Goal: Task Accomplishment & Management: Manage account settings

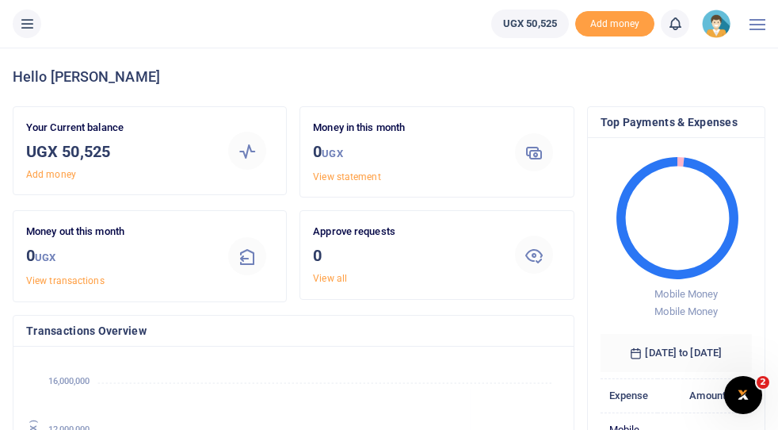
click at [717, 26] on img at bounding box center [716, 24] width 29 height 29
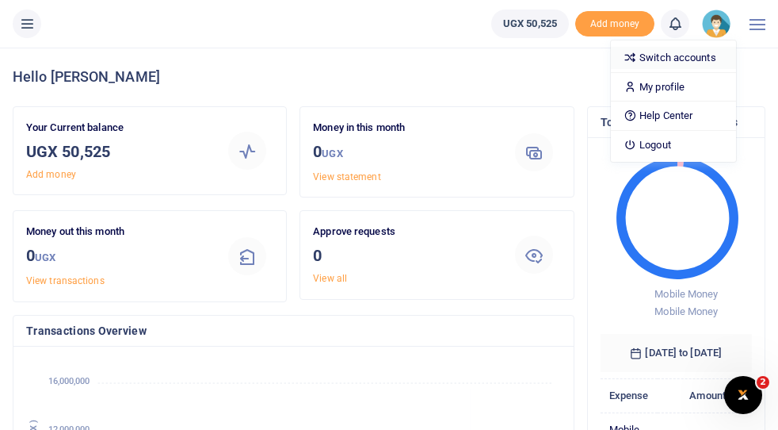
click at [670, 58] on link "Switch accounts" at bounding box center [673, 58] width 125 height 22
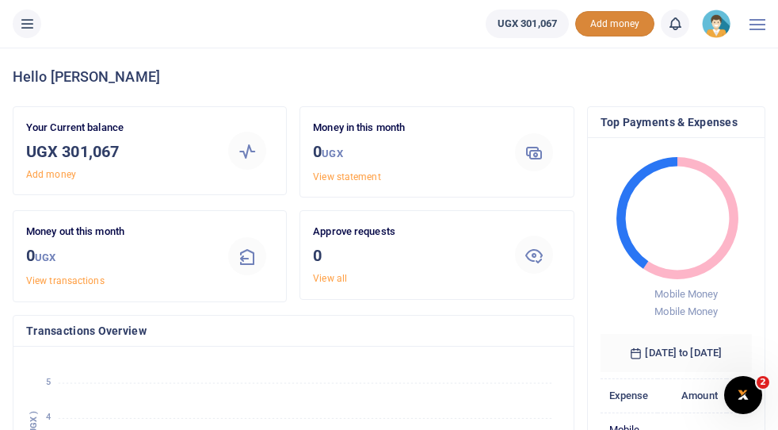
click at [610, 29] on span "Add money" at bounding box center [614, 24] width 79 height 26
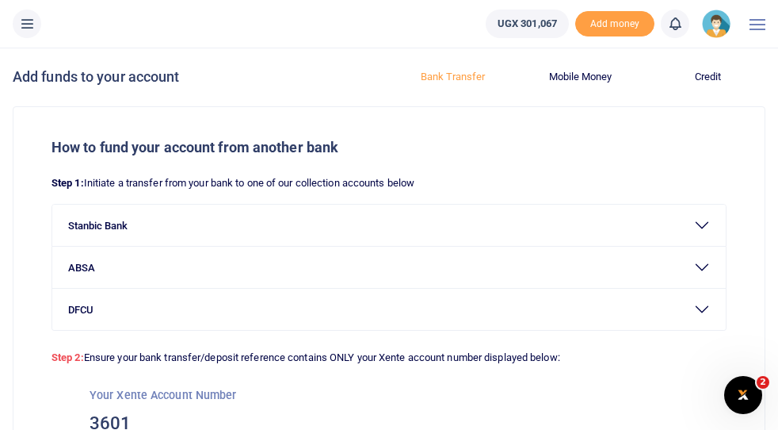
click at [721, 32] on img at bounding box center [716, 24] width 29 height 29
click at [690, 61] on link "Switch accounts" at bounding box center [673, 58] width 125 height 22
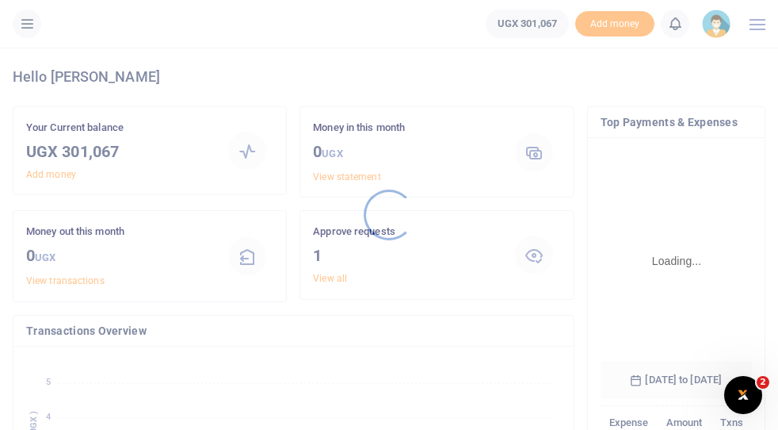
scroll to position [261, 151]
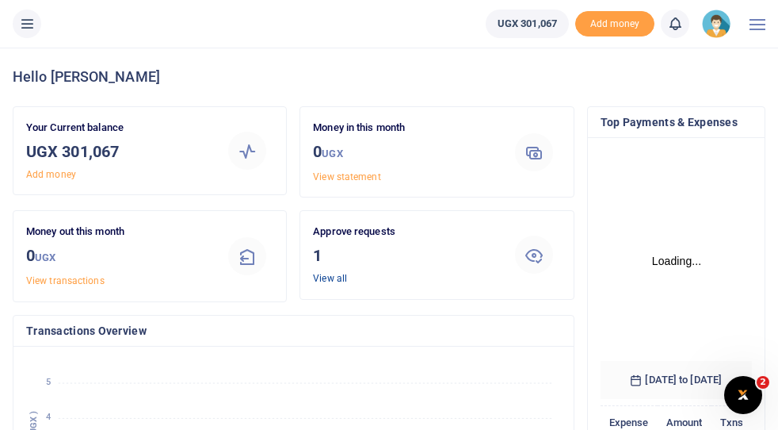
click at [341, 279] on link "View all" at bounding box center [330, 278] width 34 height 11
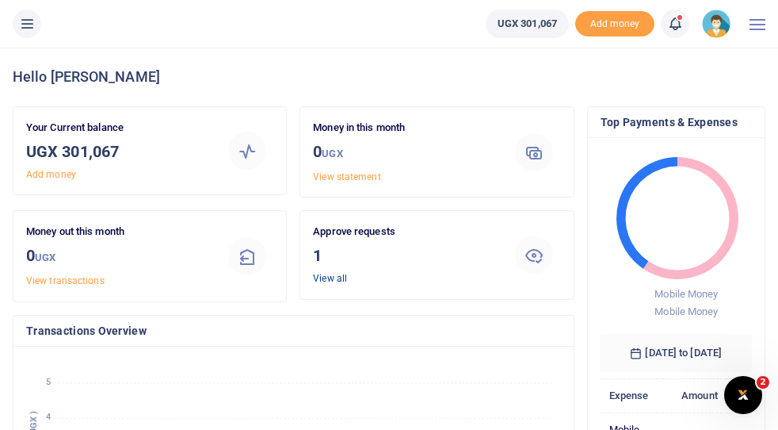
scroll to position [0, 1]
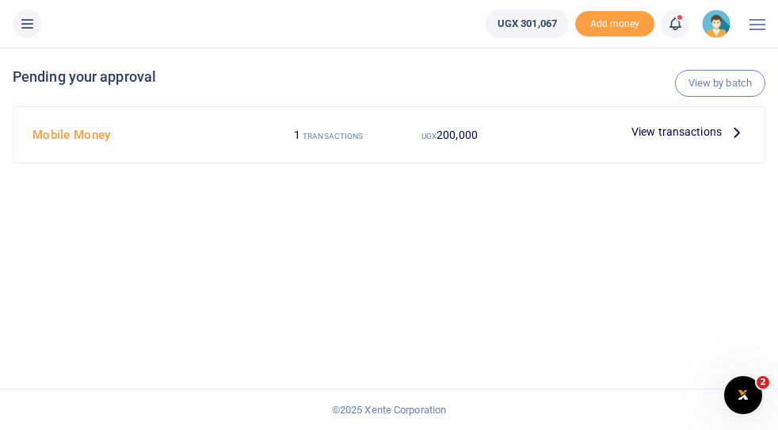
click at [698, 134] on span "View transactions" at bounding box center [677, 131] width 90 height 17
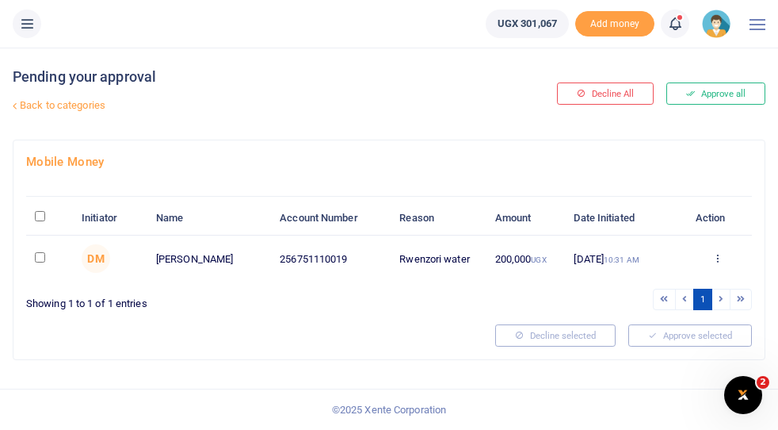
click at [42, 218] on input "\a \a : activate to sort column descending" at bounding box center [40, 216] width 10 height 10
checkbox input "true"
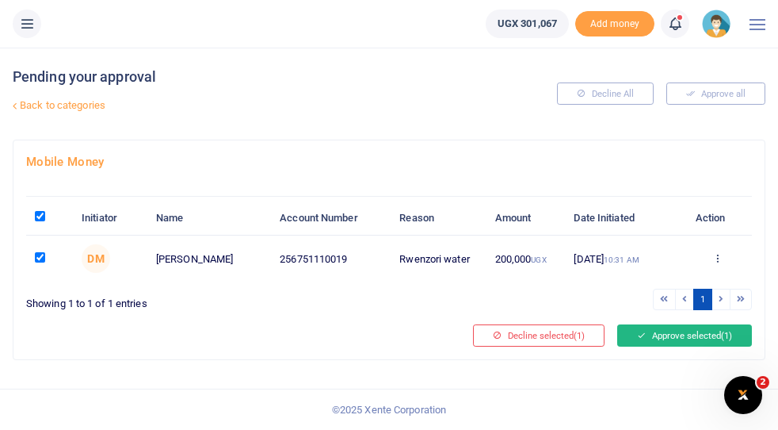
click at [682, 339] on button "Approve selected (1)" at bounding box center [684, 335] width 135 height 22
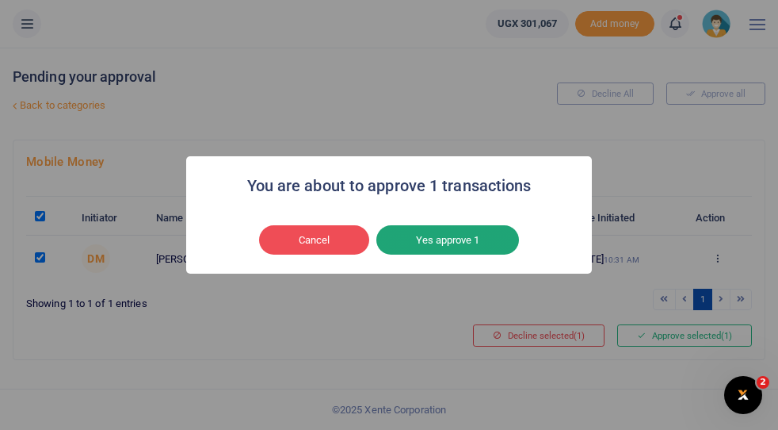
click at [470, 245] on button "Yes approve 1" at bounding box center [448, 240] width 143 height 30
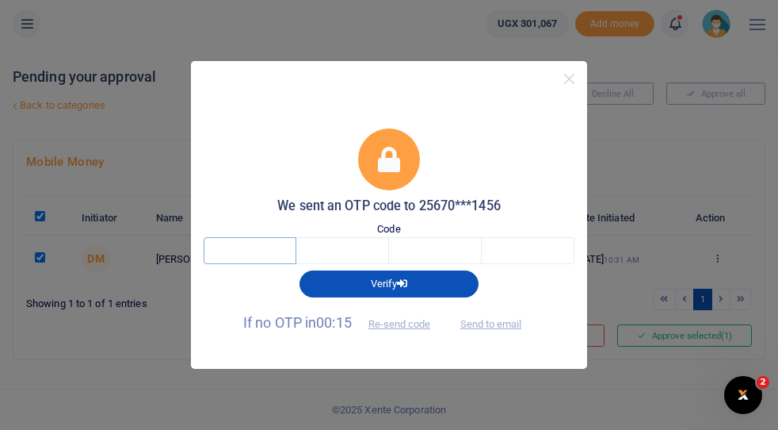
click at [267, 248] on input "text" at bounding box center [250, 250] width 93 height 27
type input "5"
type input "4"
type input "6"
type input "4"
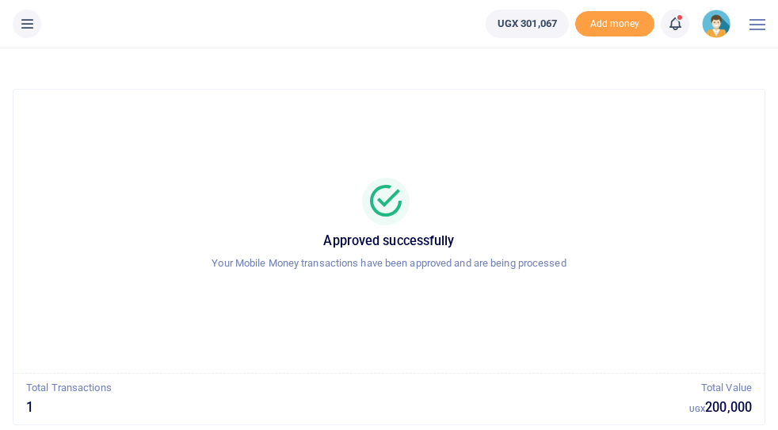
click at [241, 181] on div at bounding box center [388, 202] width 713 height 48
